Goal: Book appointment/travel/reservation

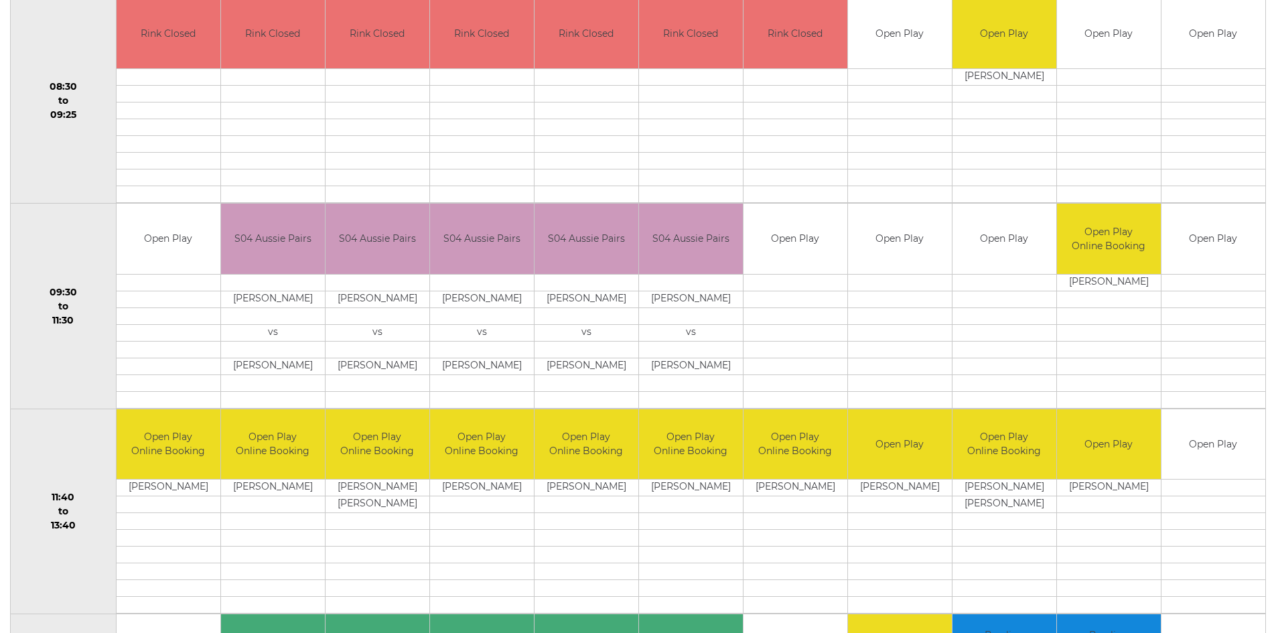
scroll to position [206, 0]
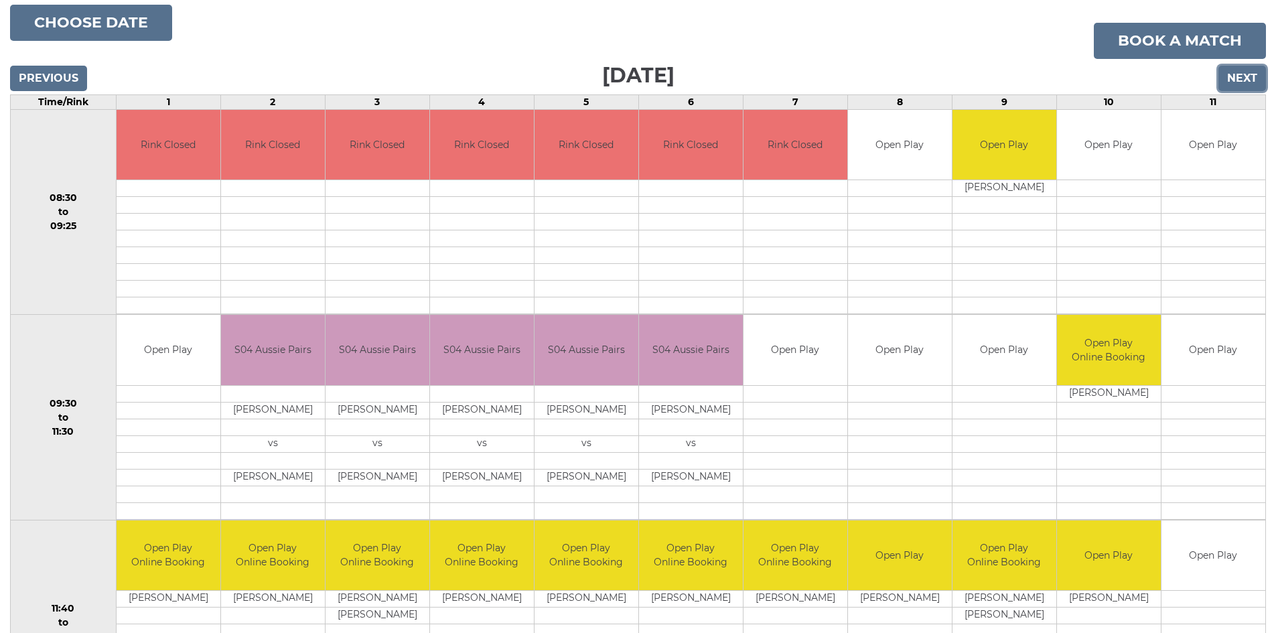
click at [1249, 78] on input "Next" at bounding box center [1243, 78] width 48 height 25
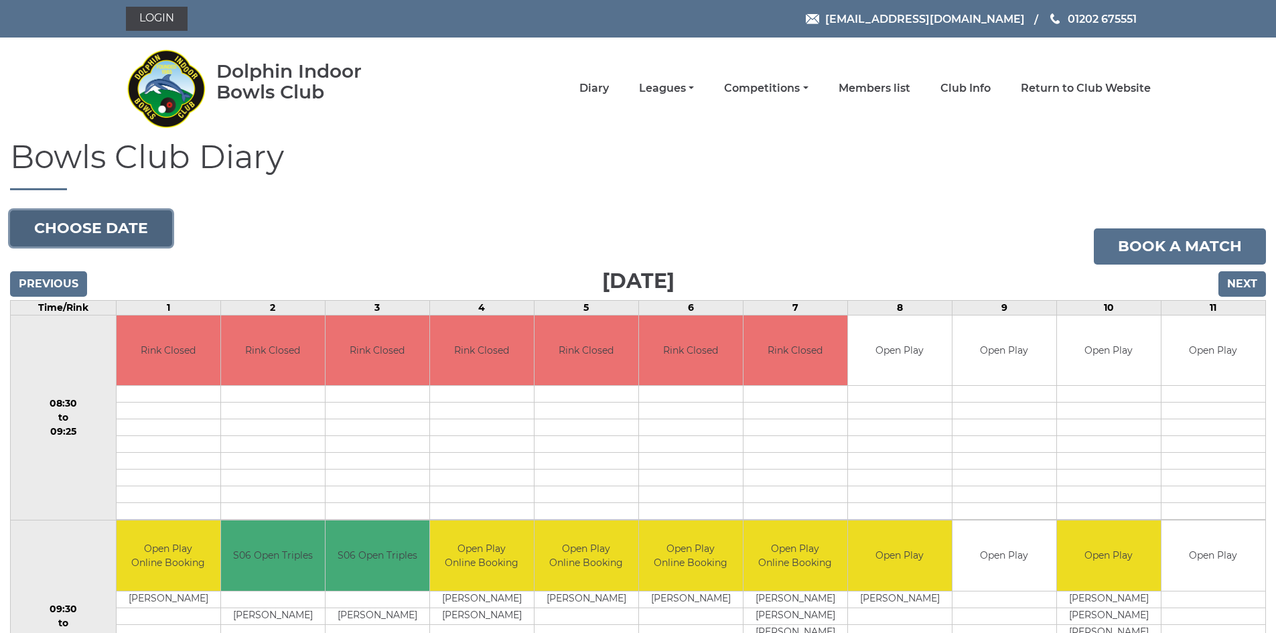
click at [92, 232] on button "Choose date" at bounding box center [91, 228] width 162 height 36
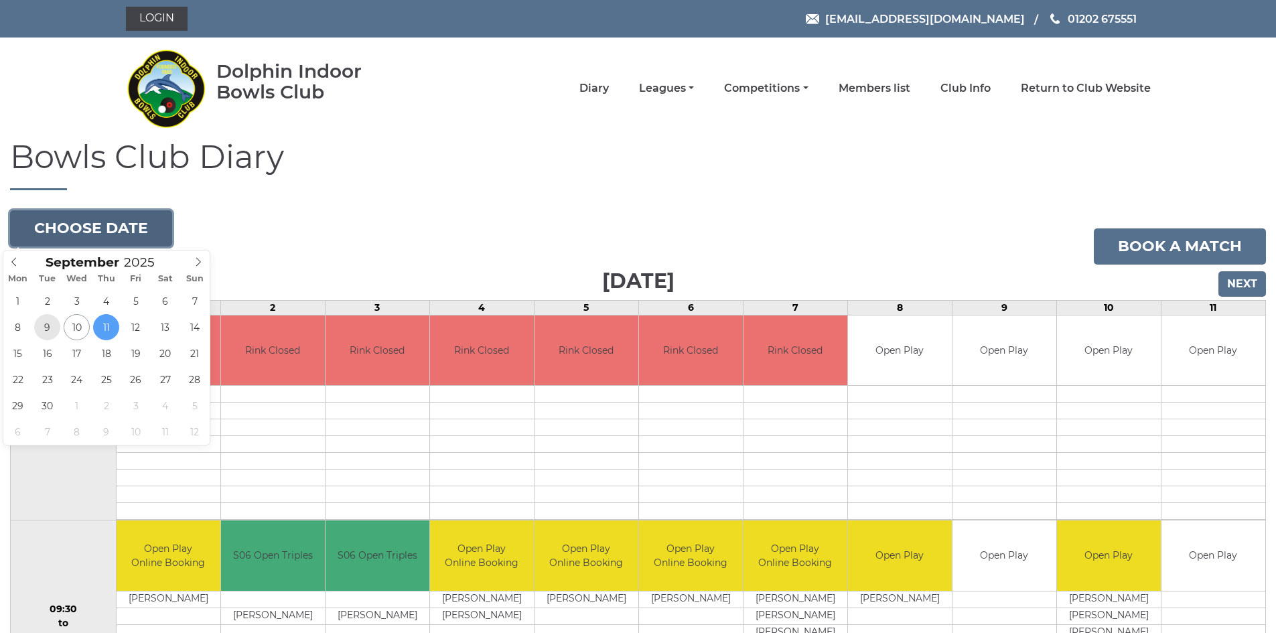
type input "2025-09-09"
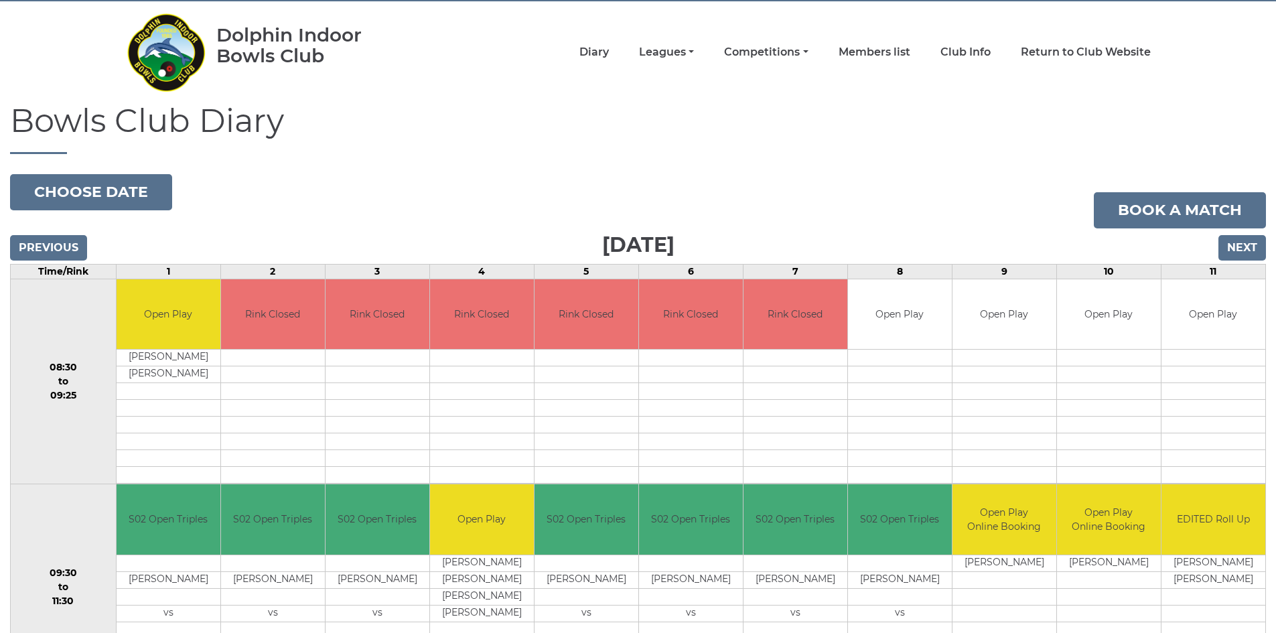
scroll to position [5, 0]
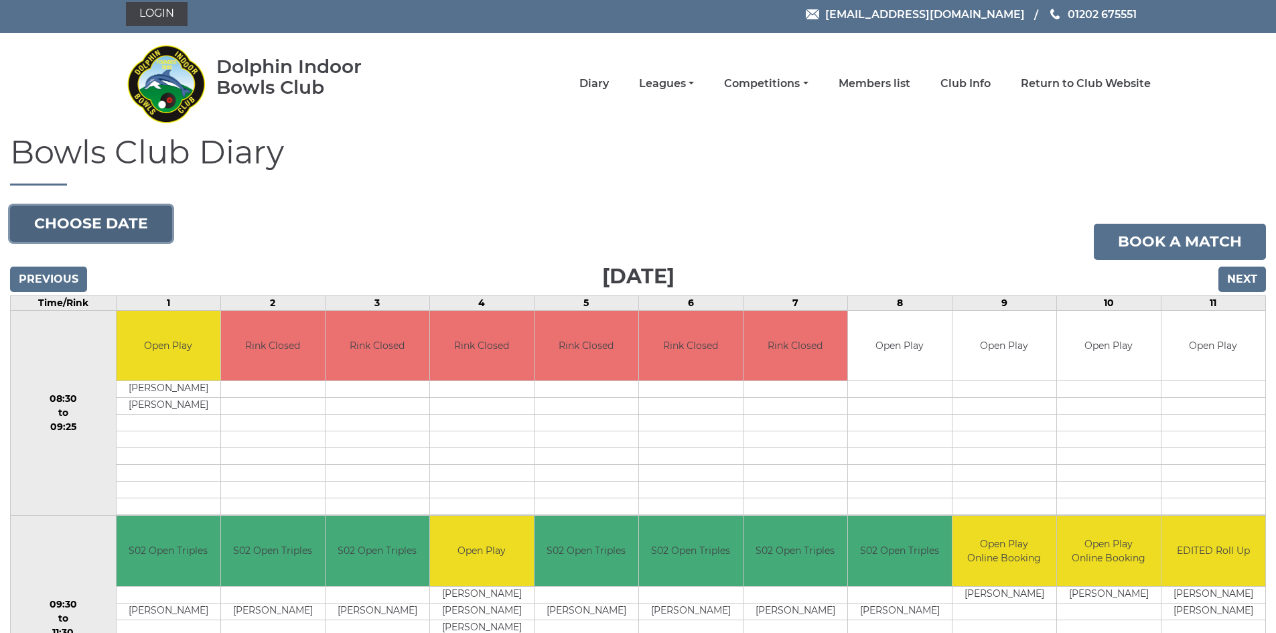
click at [131, 214] on button "Choose date" at bounding box center [91, 224] width 162 height 36
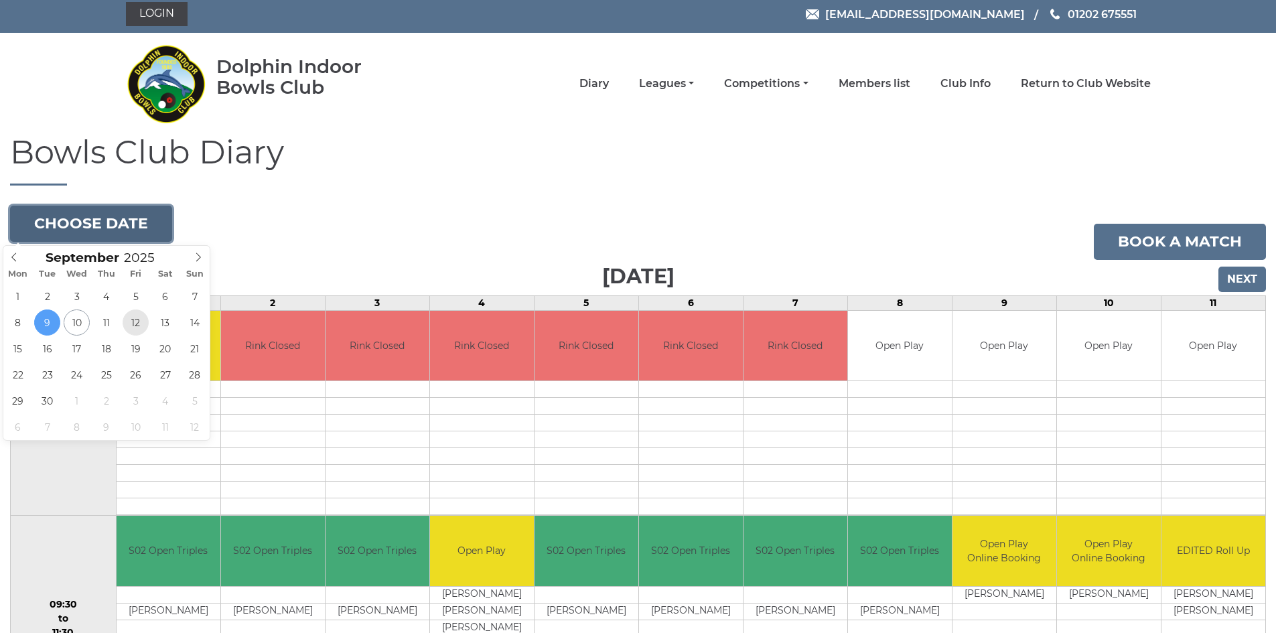
type input "2025-09-12"
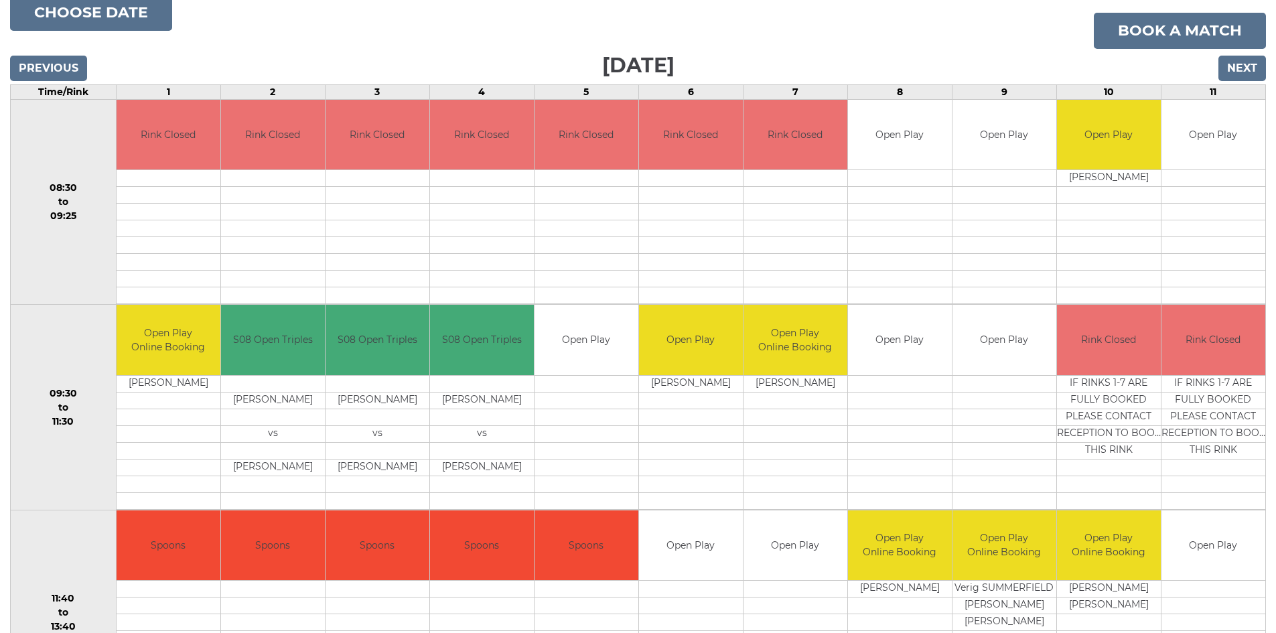
scroll to position [201, 0]
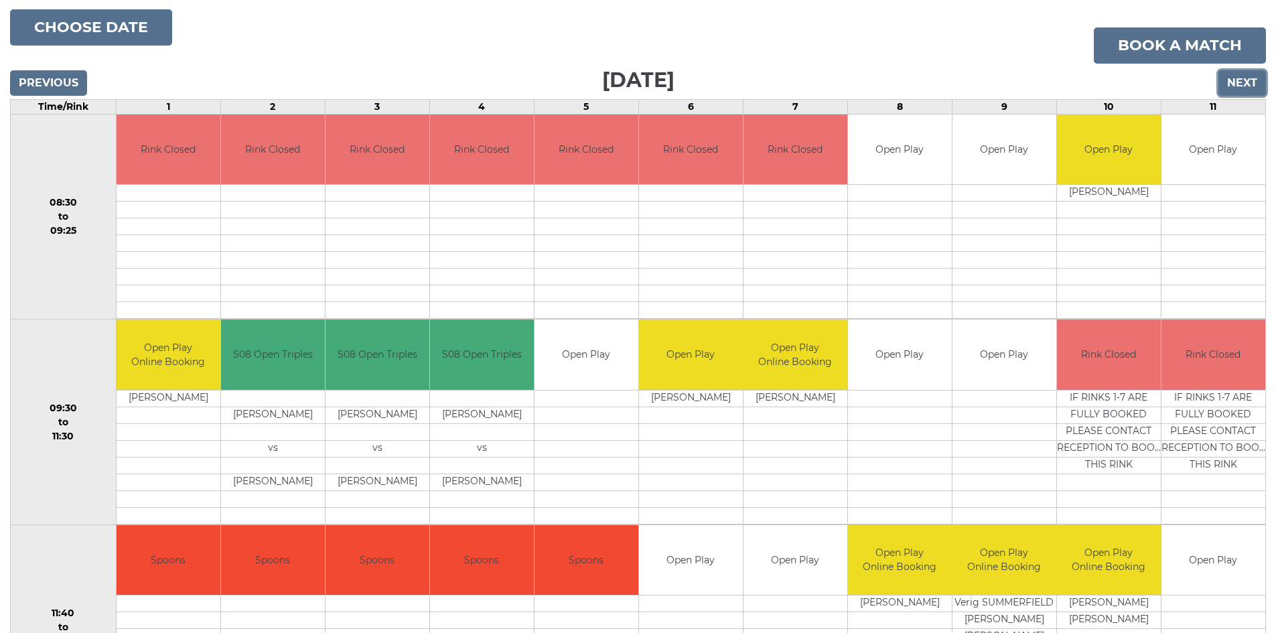
click at [1234, 84] on input "Next" at bounding box center [1243, 82] width 48 height 25
click at [91, 25] on button "Choose date" at bounding box center [91, 27] width 162 height 36
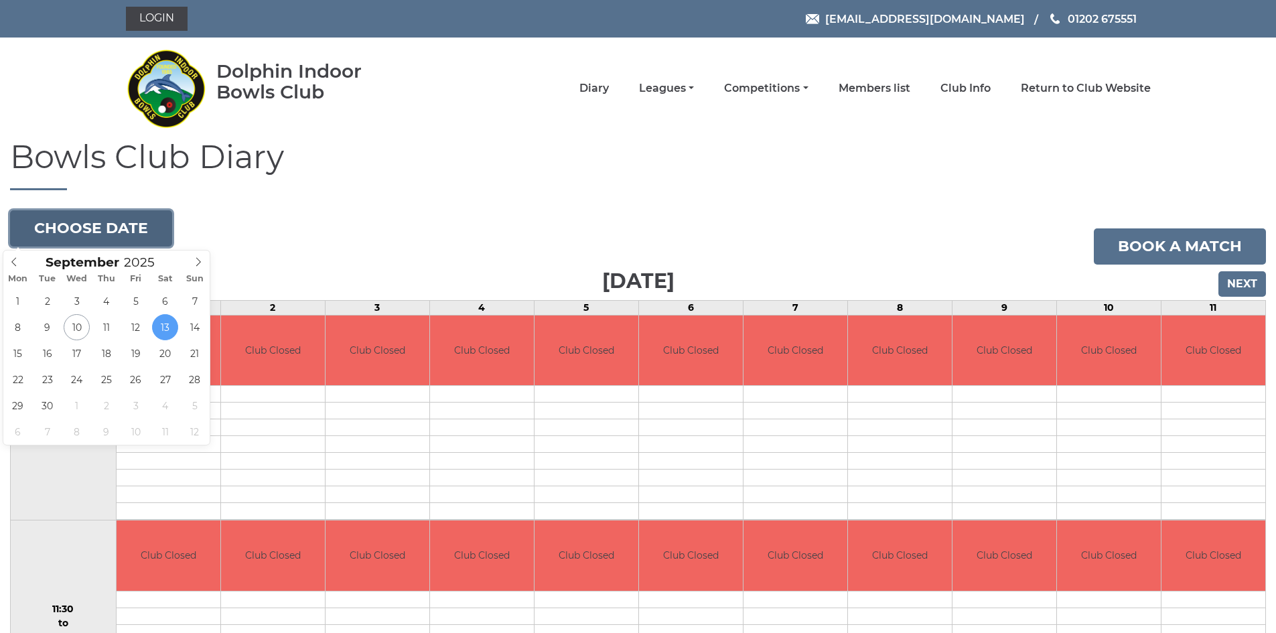
click at [81, 222] on button "Choose date" at bounding box center [91, 228] width 162 height 36
type input "2025-09-23"
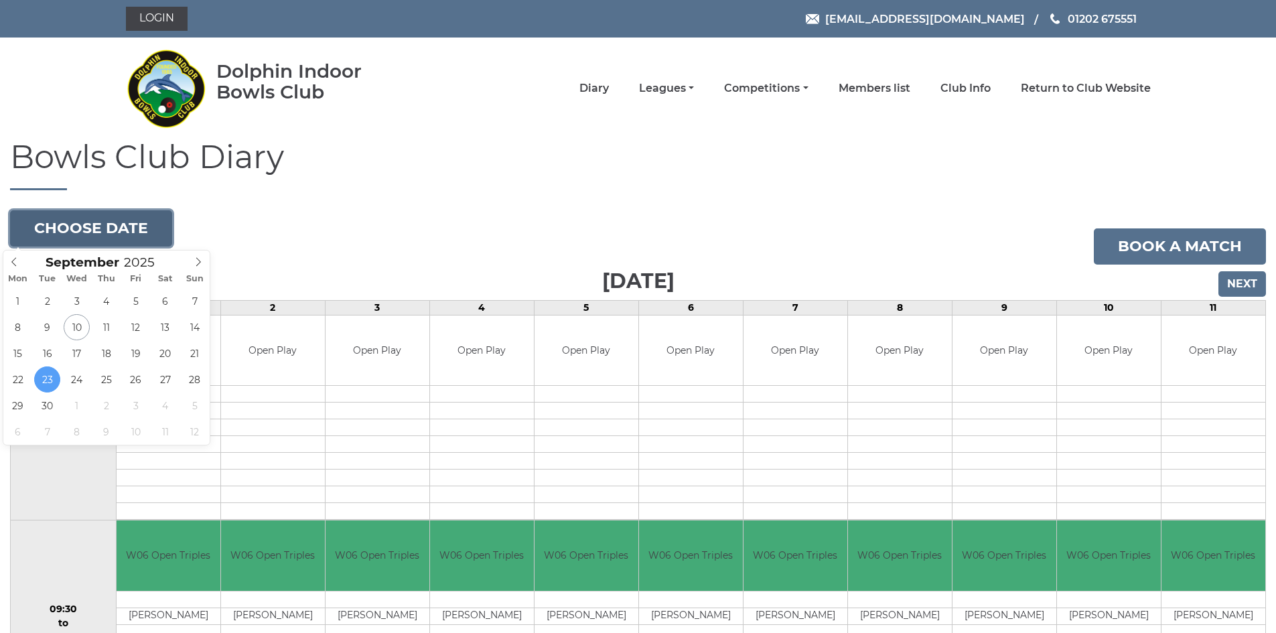
click at [102, 232] on button "Choose date" at bounding box center [91, 228] width 162 height 36
type input "[DATE]"
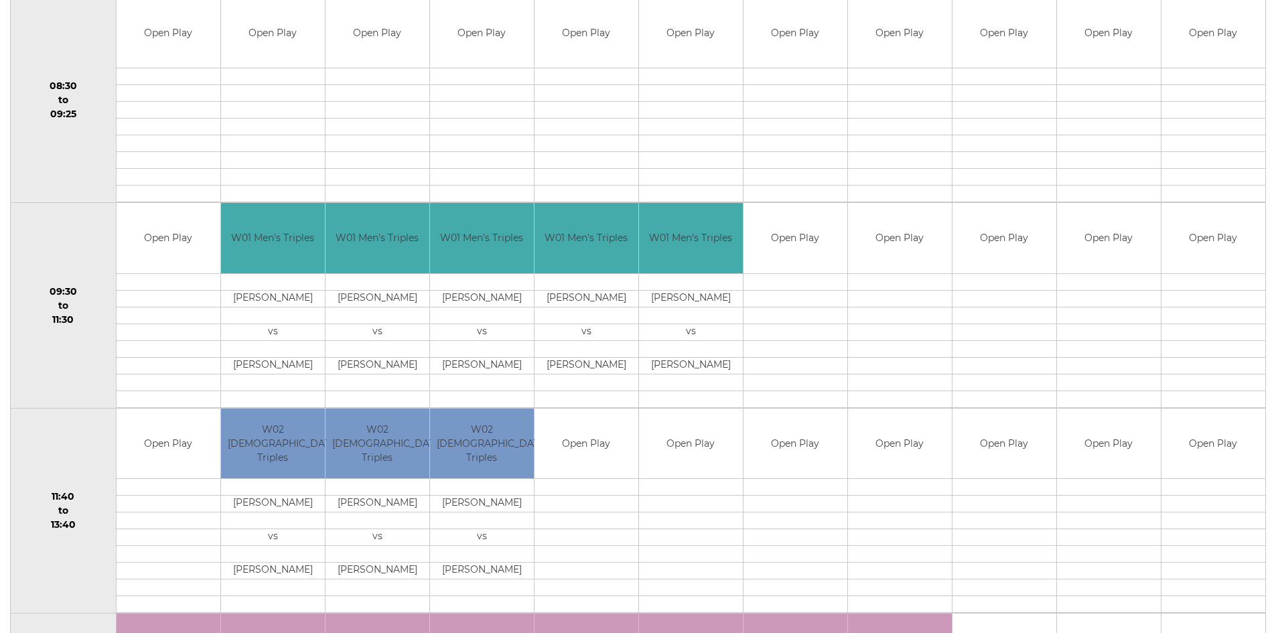
scroll to position [201, 0]
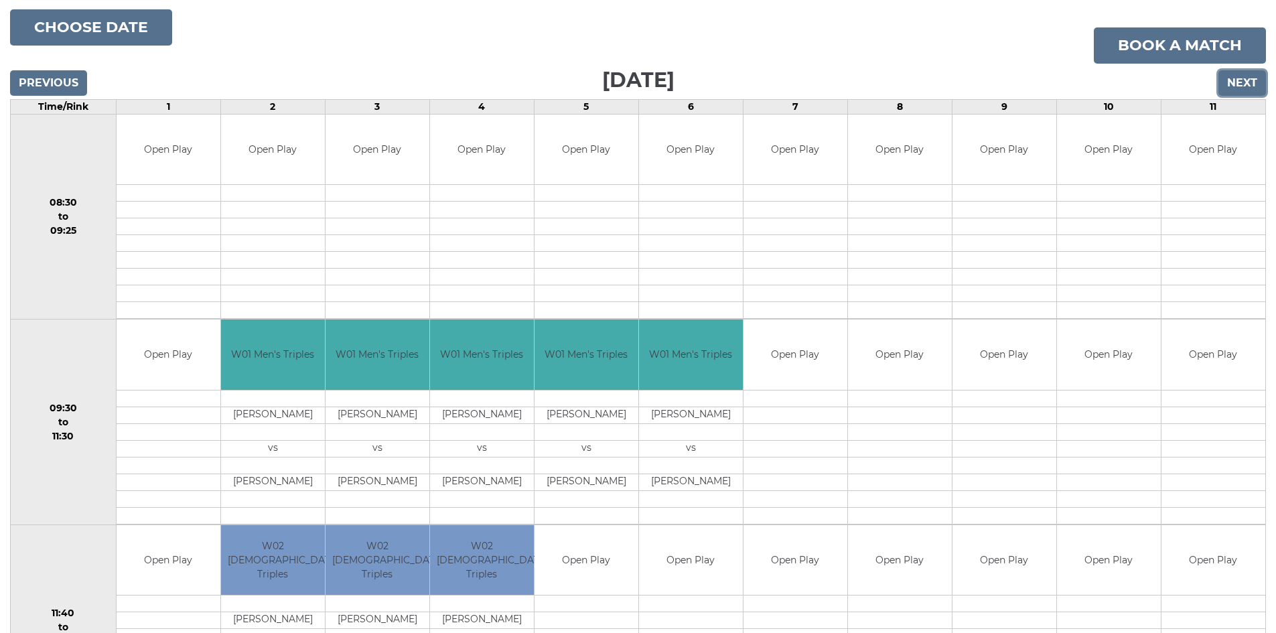
click at [1234, 86] on input "Next" at bounding box center [1243, 82] width 48 height 25
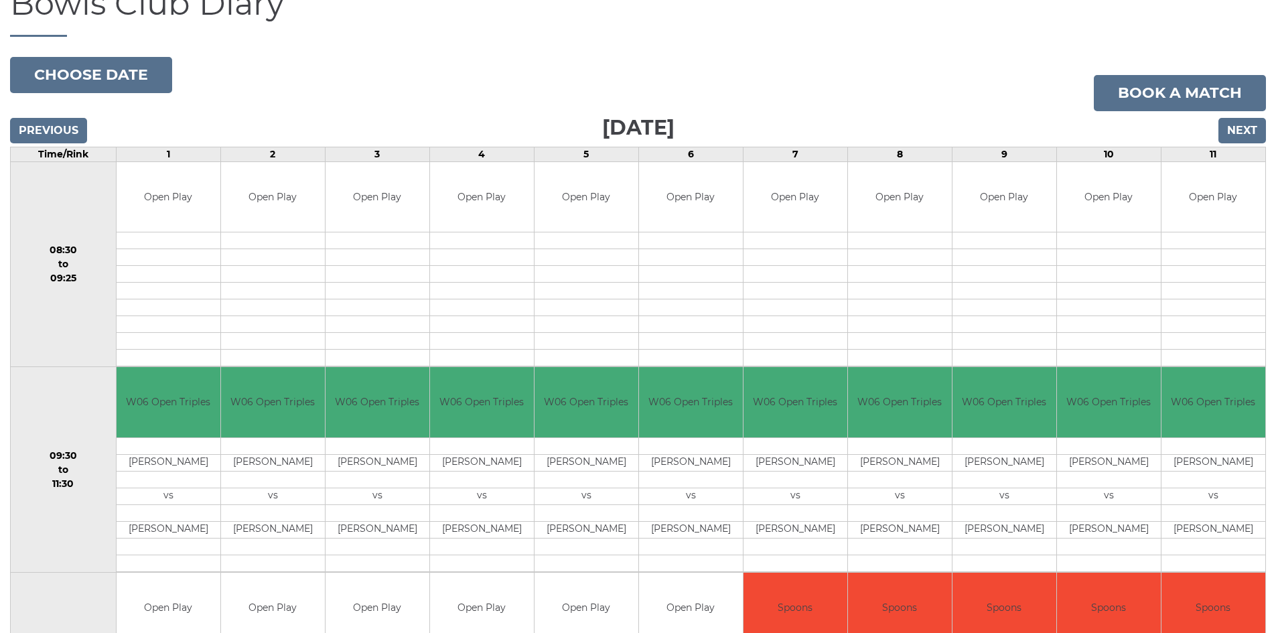
scroll to position [152, 0]
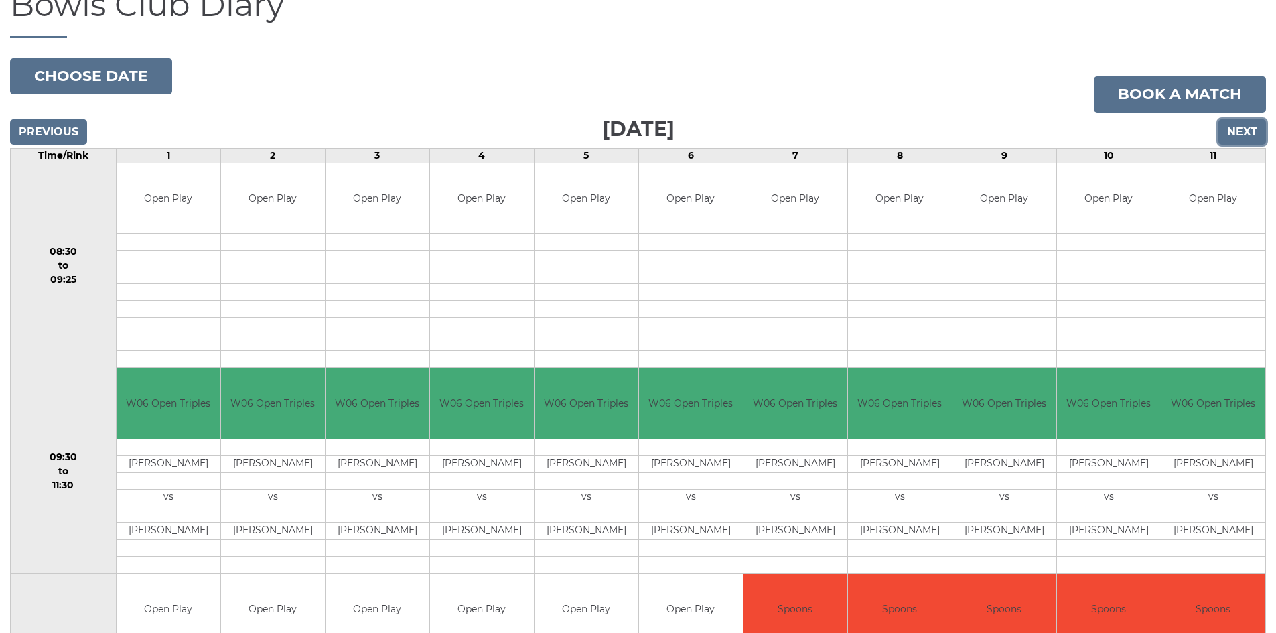
click at [1237, 129] on input "Next" at bounding box center [1243, 131] width 48 height 25
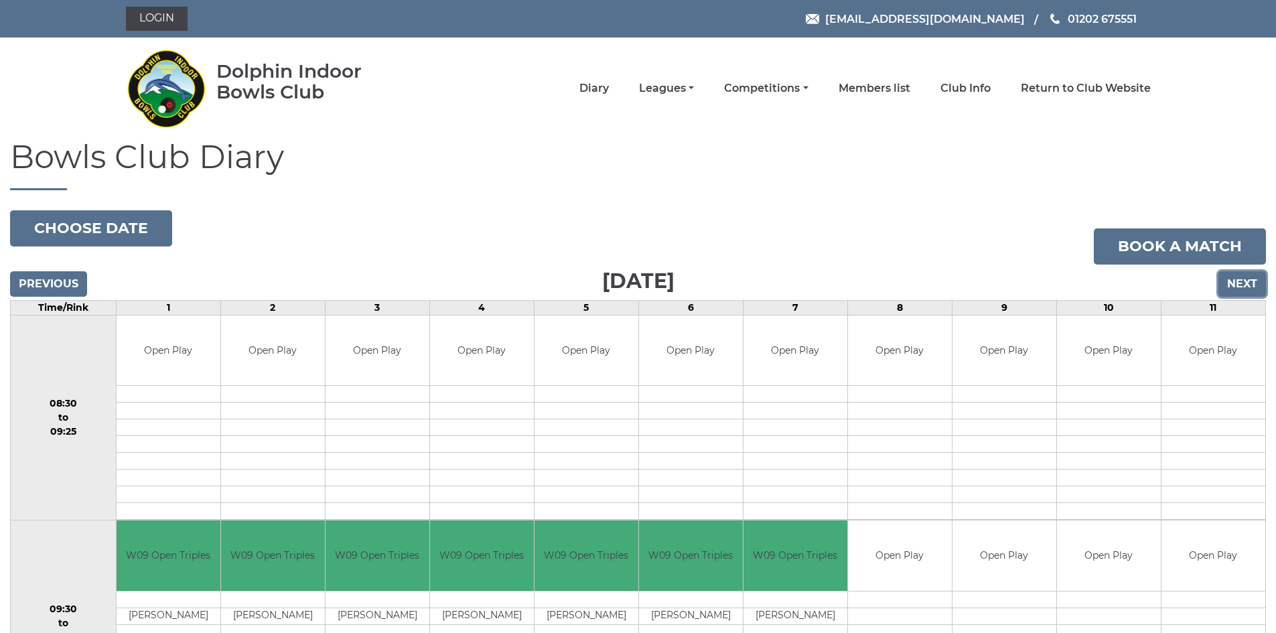
click at [1237, 285] on input "Next" at bounding box center [1243, 283] width 48 height 25
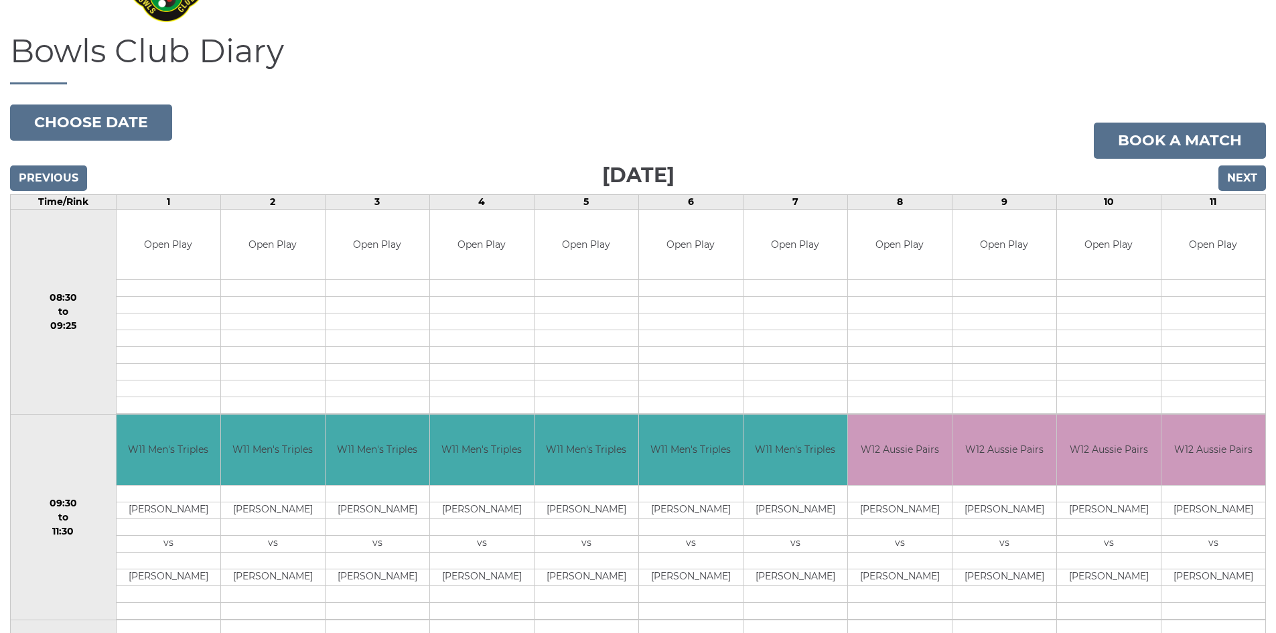
scroll to position [67, 0]
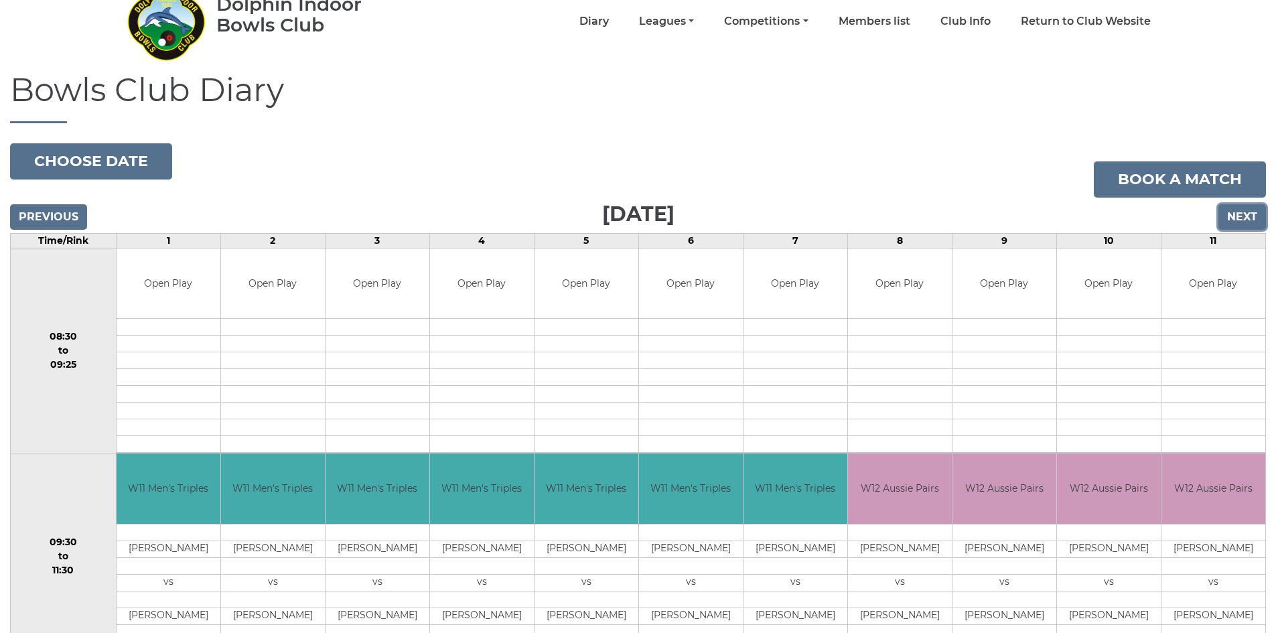
click at [1240, 212] on input "Next" at bounding box center [1243, 216] width 48 height 25
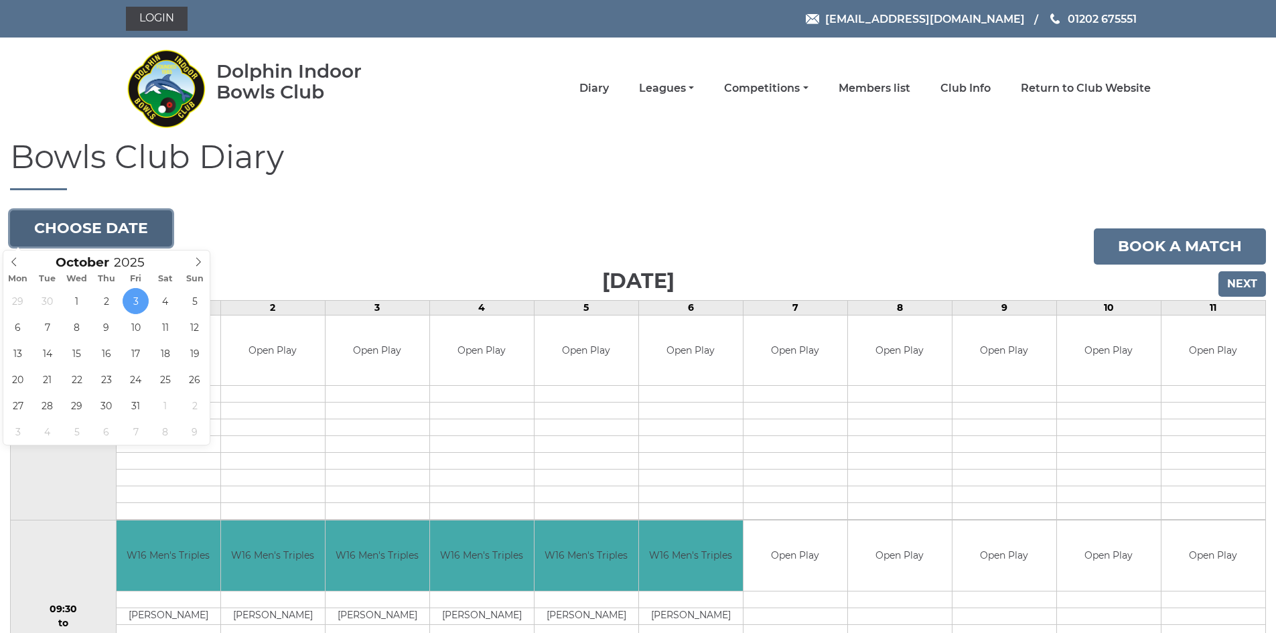
click at [93, 227] on button "Choose date" at bounding box center [91, 228] width 162 height 36
type input "[DATE]"
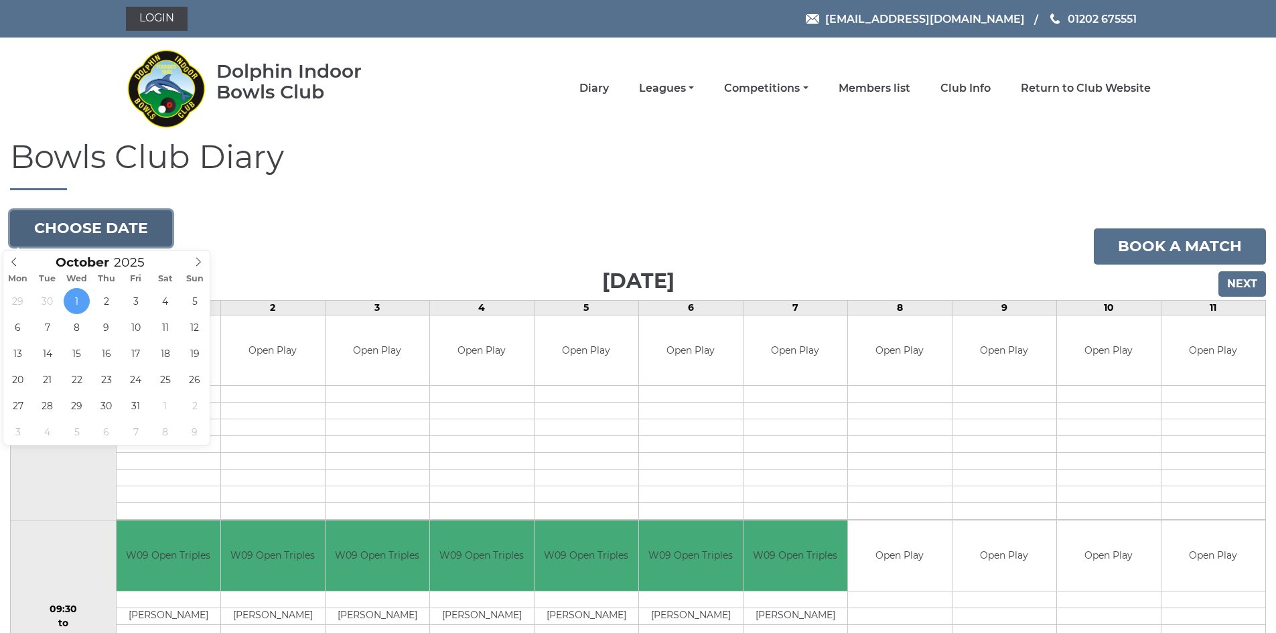
click at [115, 230] on button "Choose date" at bounding box center [91, 228] width 162 height 36
click at [13, 261] on icon at bounding box center [14, 261] width 5 height 9
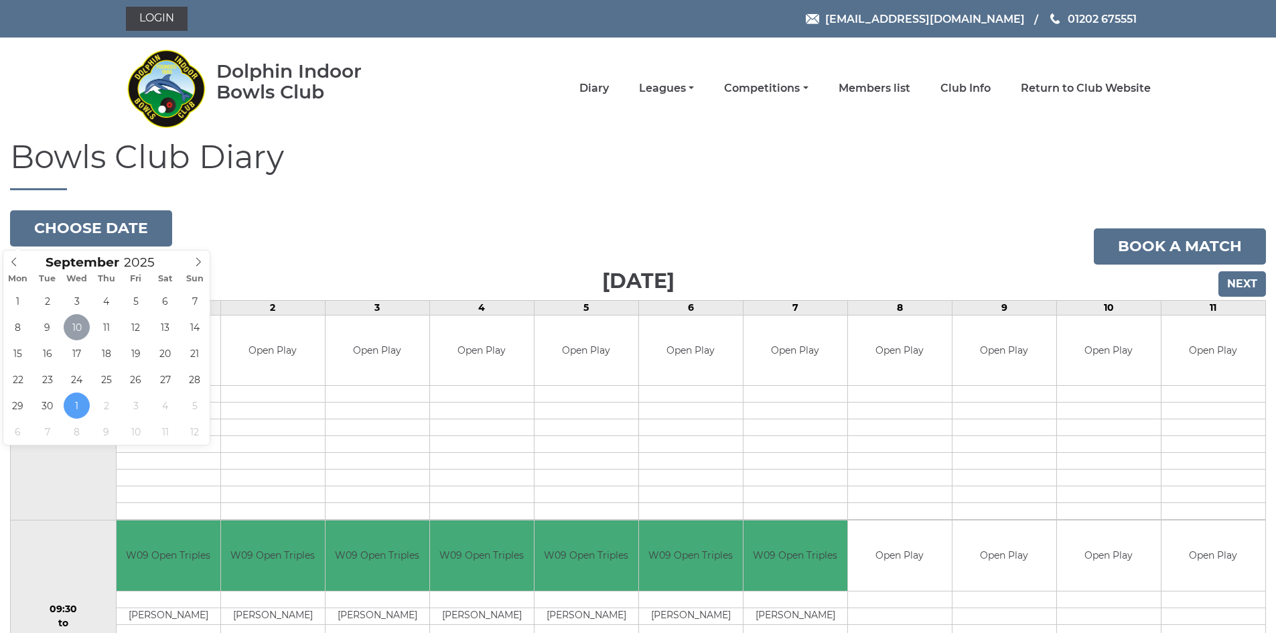
type input "[DATE]"
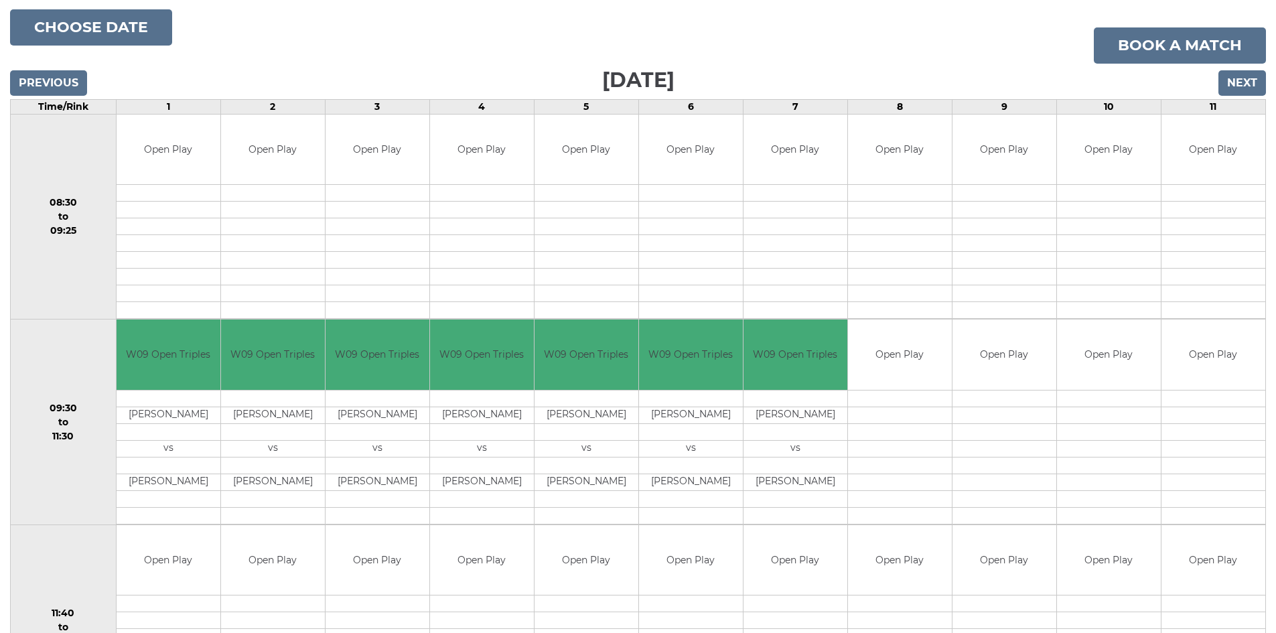
scroll to position [268, 0]
